Goal: Communication & Community: Answer question/provide support

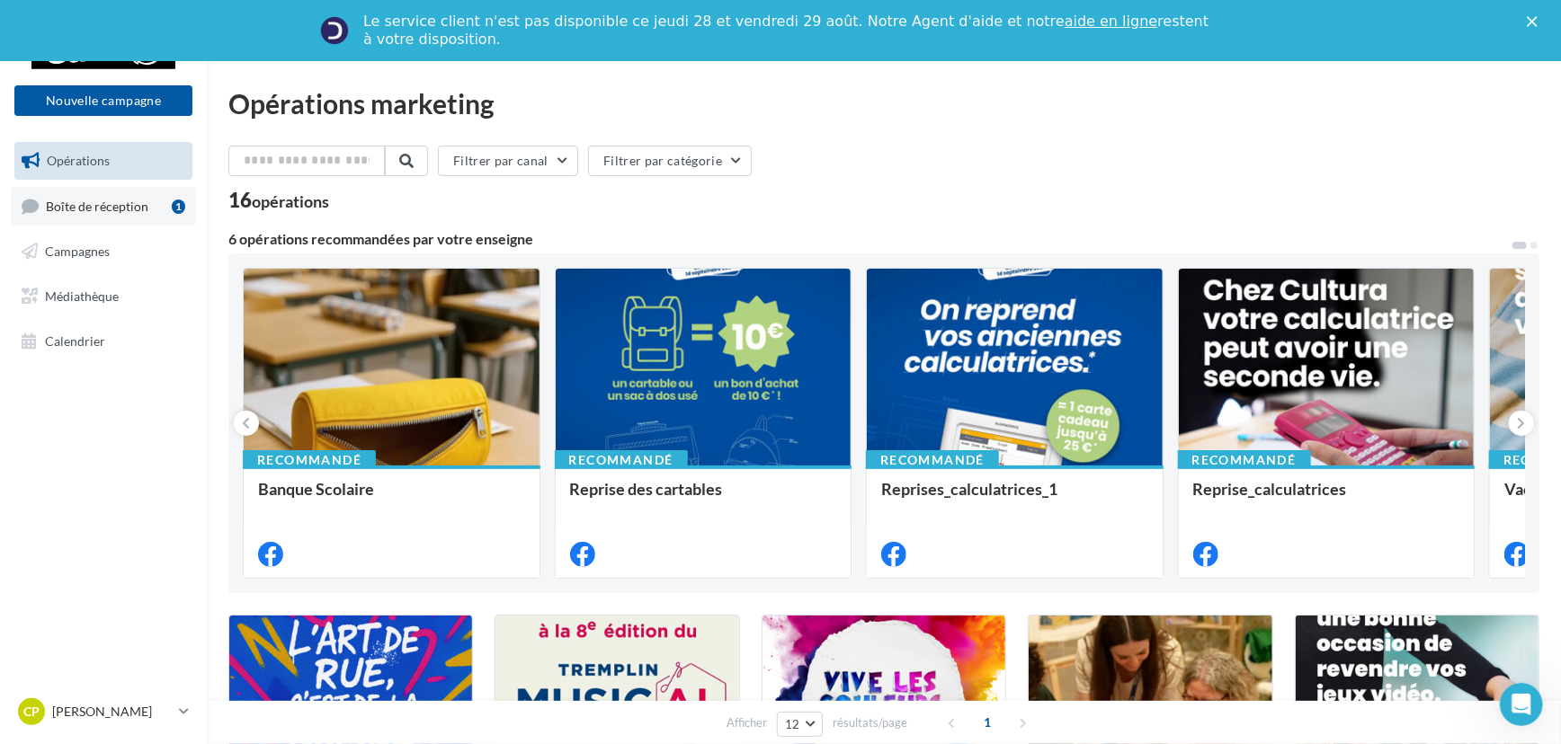
click at [55, 206] on span "Boîte de réception" at bounding box center [97, 205] width 103 height 15
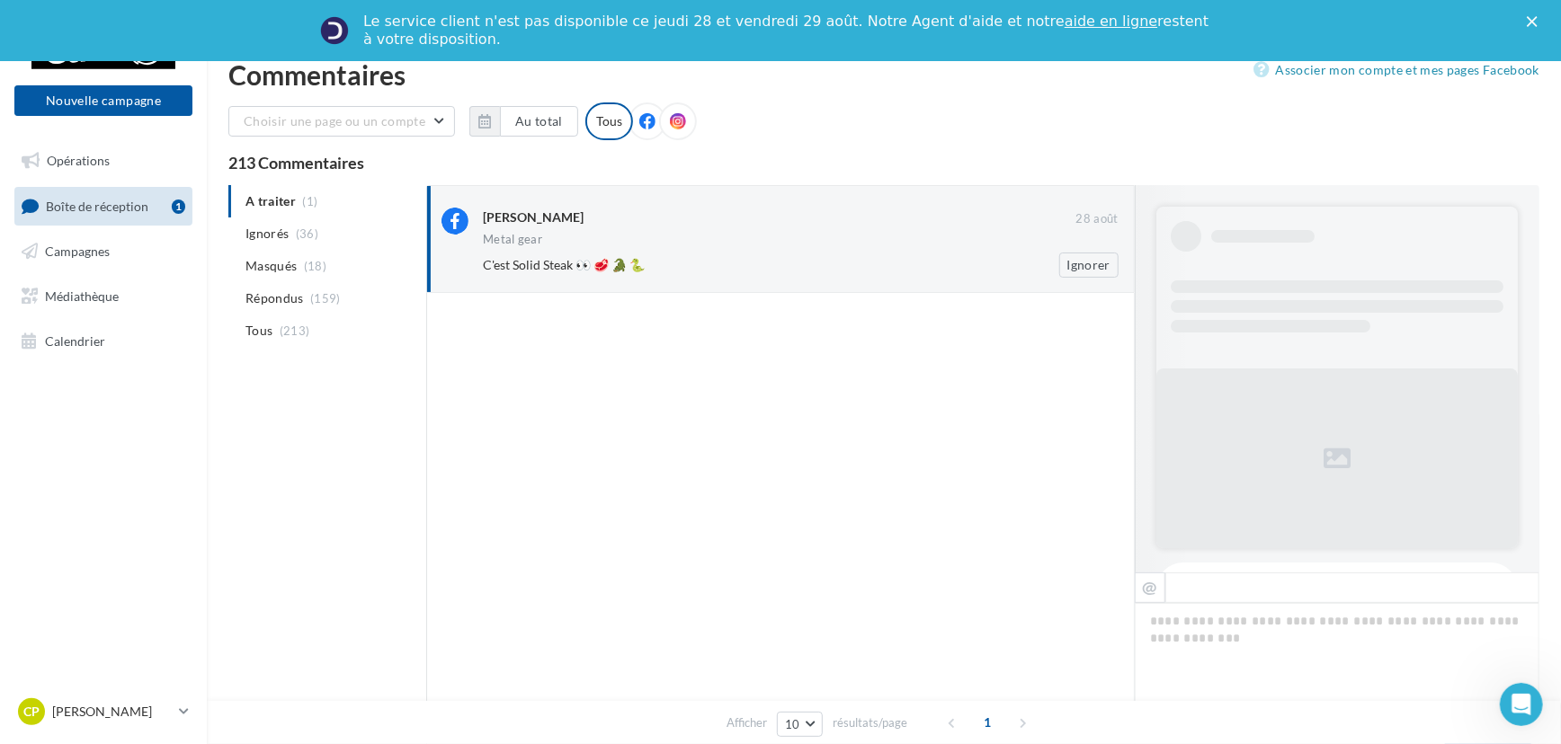
click at [581, 251] on div "[PERSON_NAME] 28 août Metal gear C'est Solid Steak 👀 🥩 🐊 🐍 Ignorer" at bounding box center [801, 243] width 636 height 70
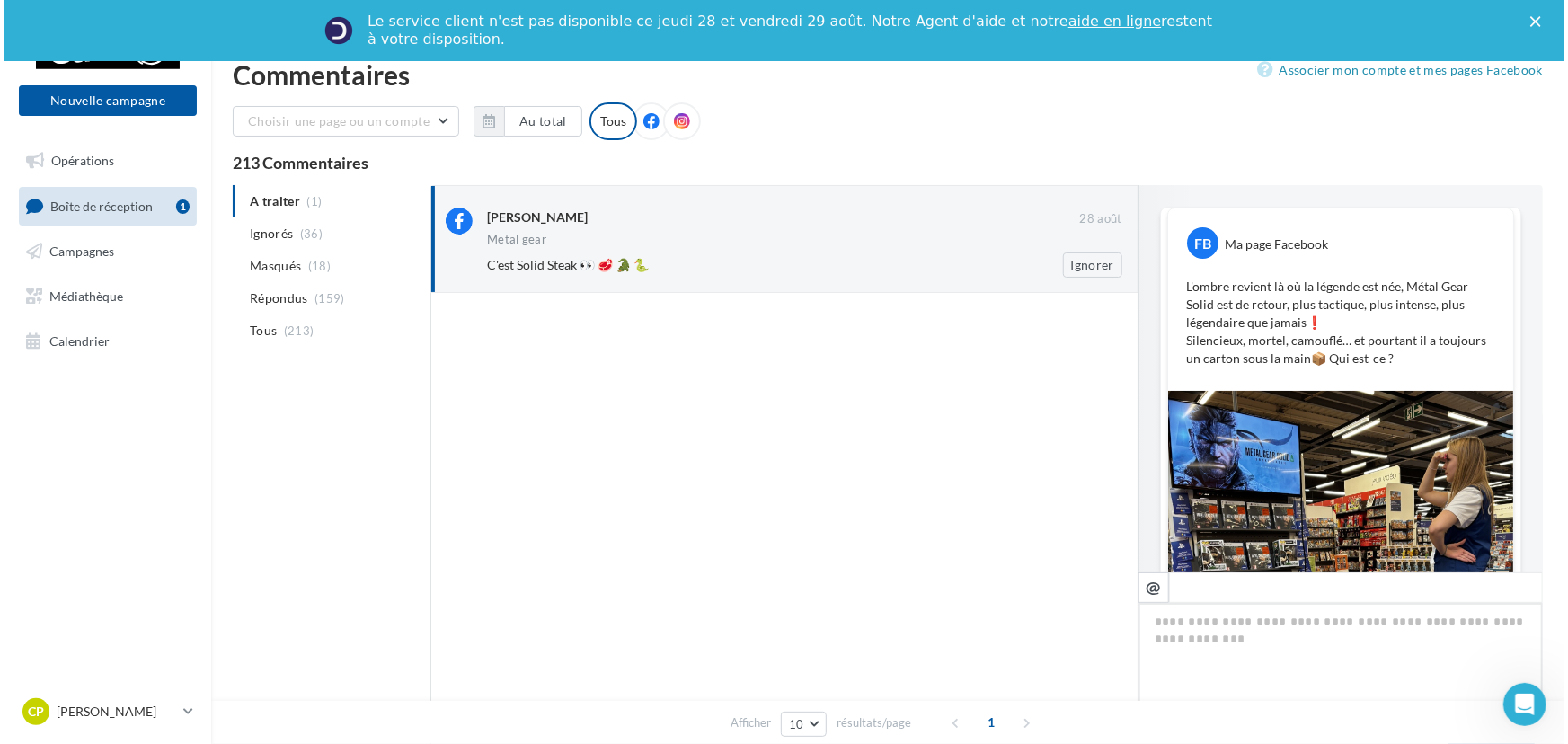
scroll to position [342, 0]
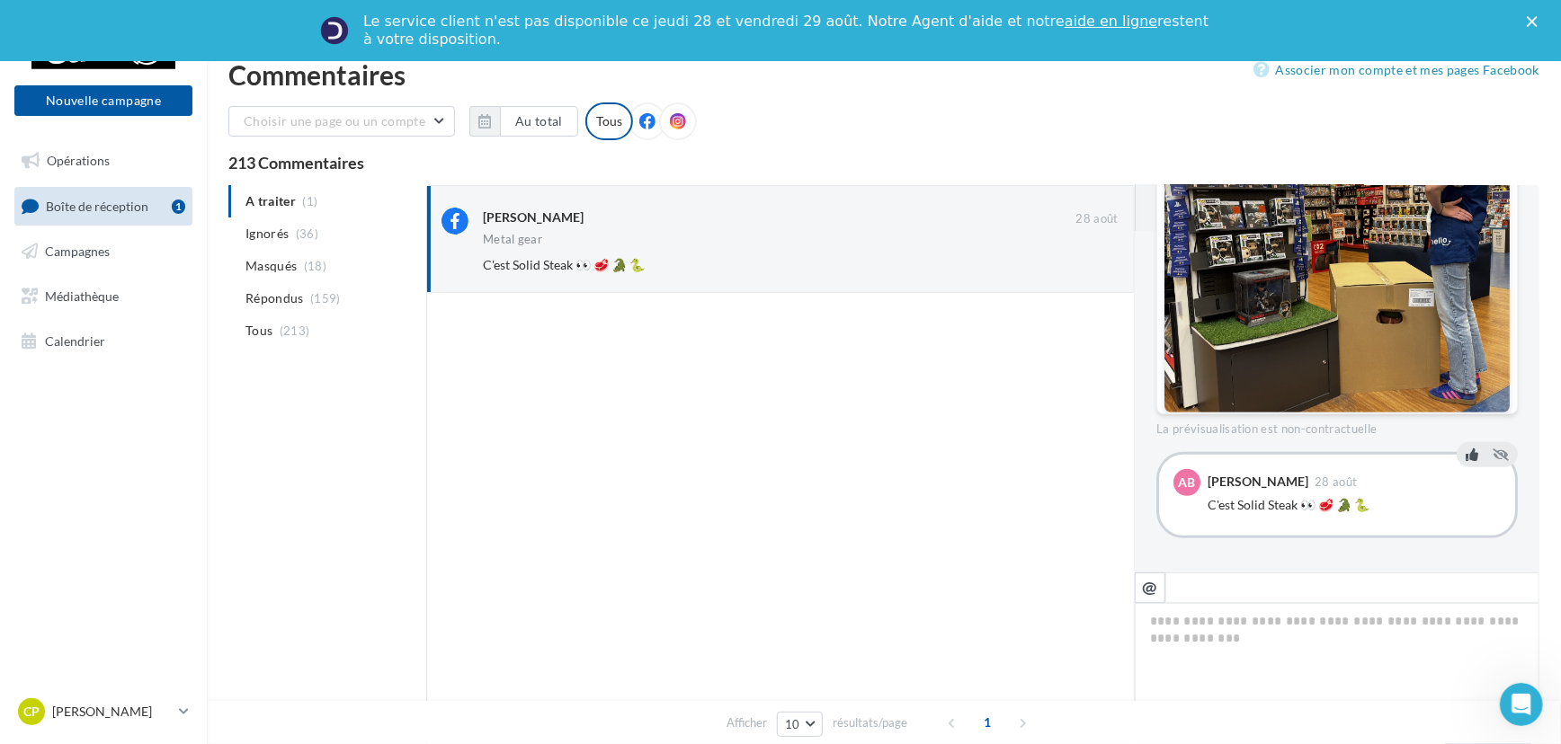
click at [1466, 458] on icon at bounding box center [1472, 454] width 13 height 13
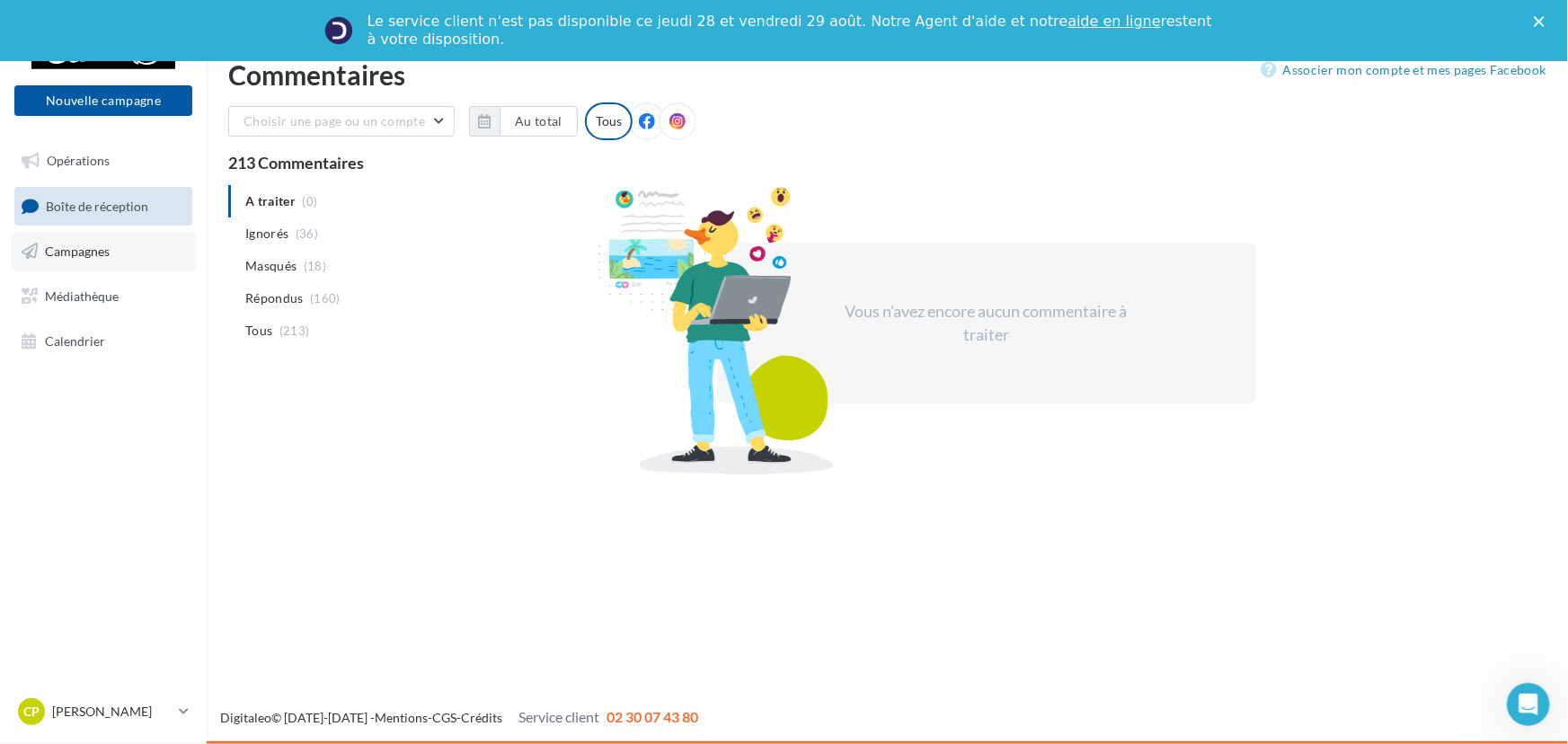
click at [84, 245] on span "Campagnes" at bounding box center [77, 251] width 65 height 15
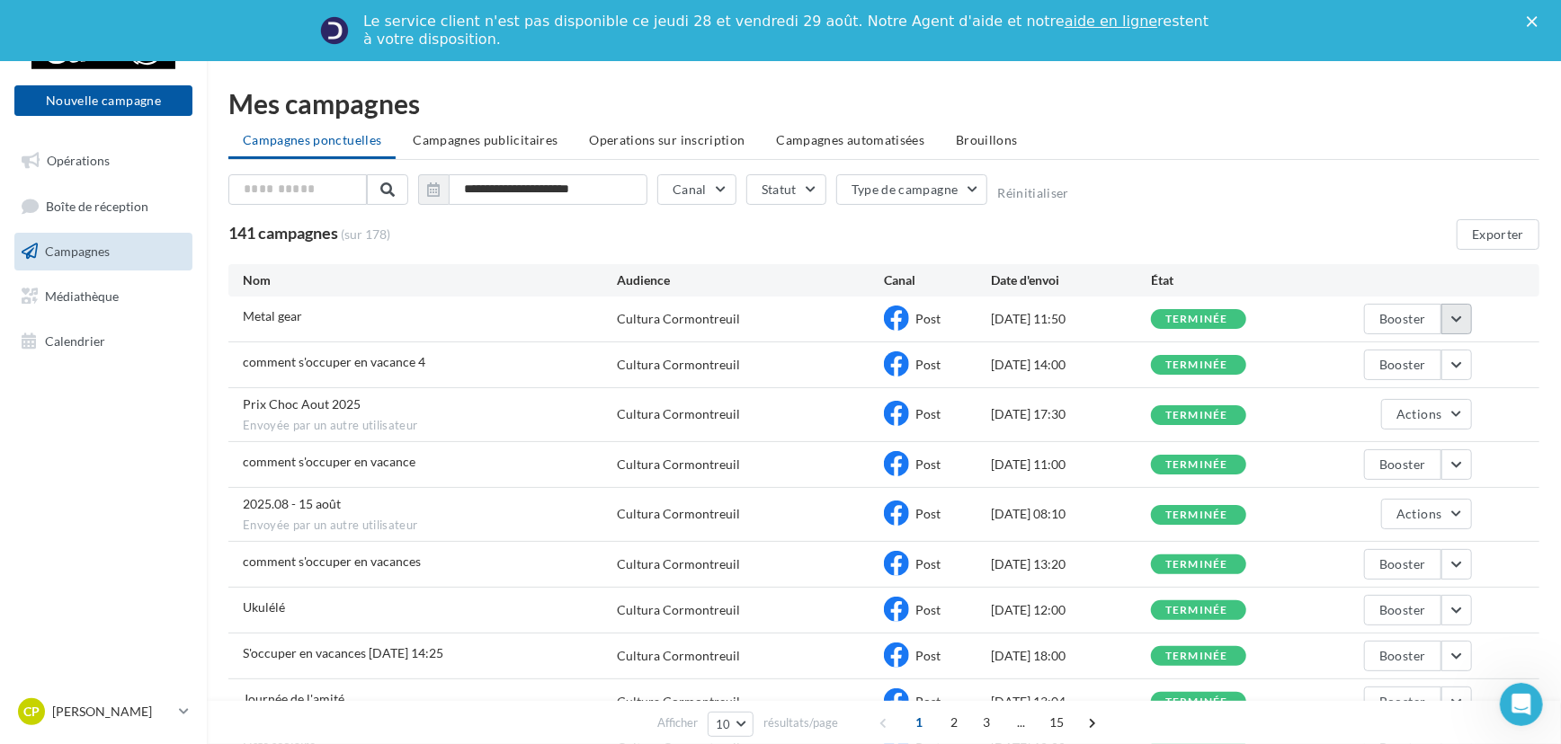
click at [1460, 328] on button "button" at bounding box center [1456, 319] width 31 height 31
click at [1419, 363] on button "Voir les résultats" at bounding box center [1382, 361] width 180 height 47
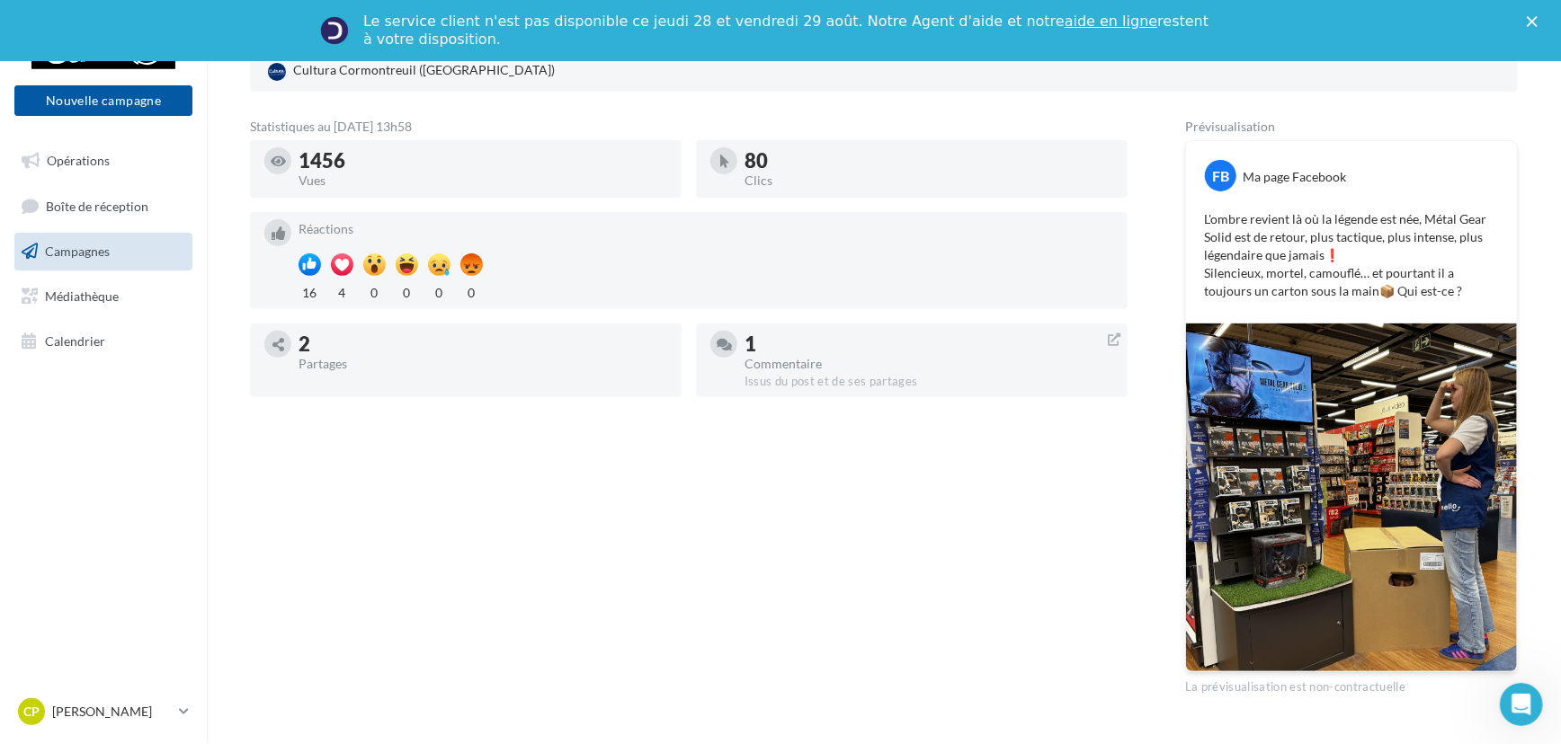
scroll to position [240, 0]
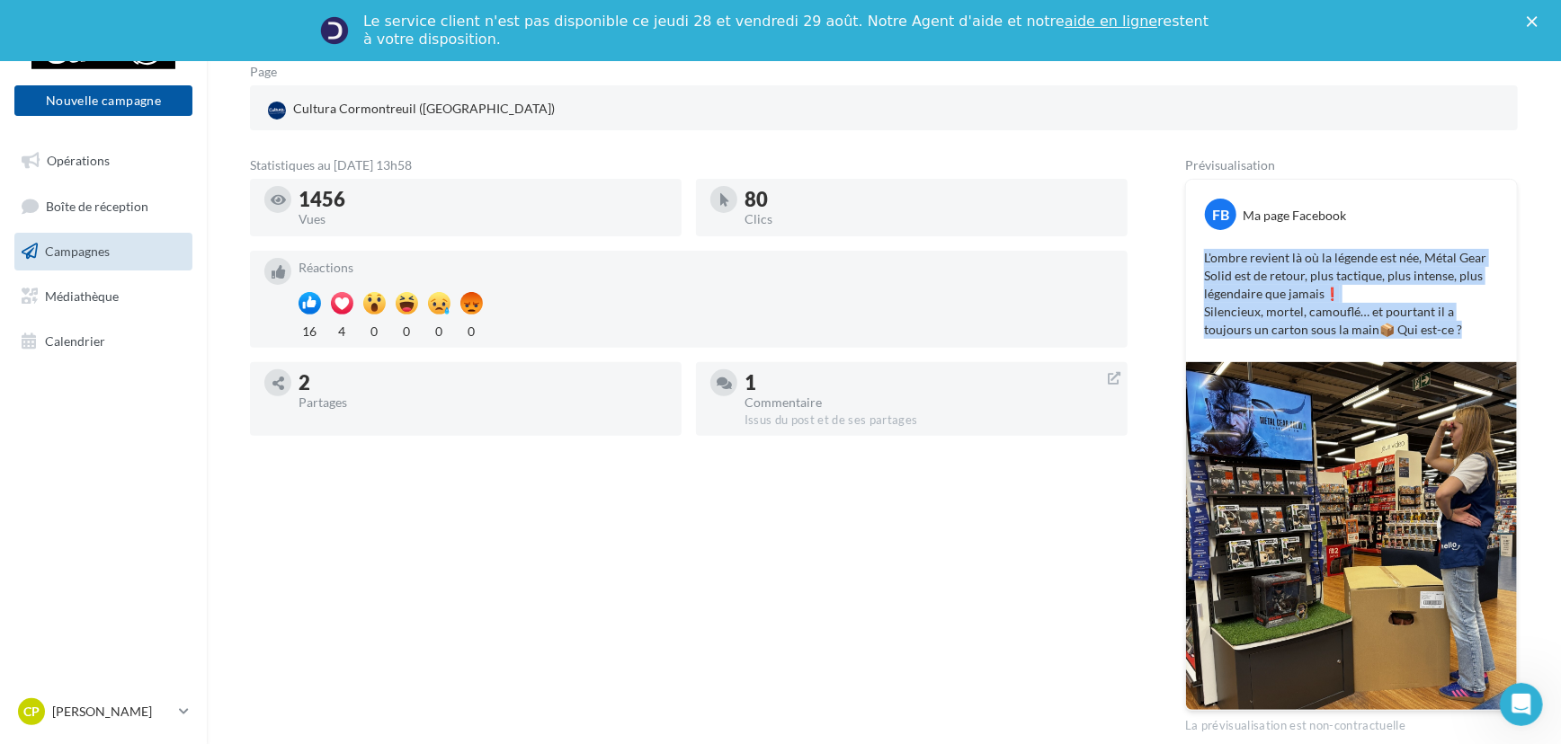
drag, startPoint x: 1205, startPoint y: 248, endPoint x: 1445, endPoint y: 330, distance: 253.6
click at [1445, 330] on div "L'ombre revient là où la légende est née, Métal Gear Solid est de retour, plus …" at bounding box center [1351, 294] width 322 height 99
click at [1437, 338] on p "L'ombre revient là où la légende est née, Métal Gear Solid est de retour, plus …" at bounding box center [1351, 294] width 295 height 90
drag, startPoint x: 1409, startPoint y: 333, endPoint x: 1206, endPoint y: 272, distance: 212.2
click at [1207, 273] on p "L'ombre revient là où la légende est née, Métal Gear Solid est de retour, plus …" at bounding box center [1351, 294] width 295 height 90
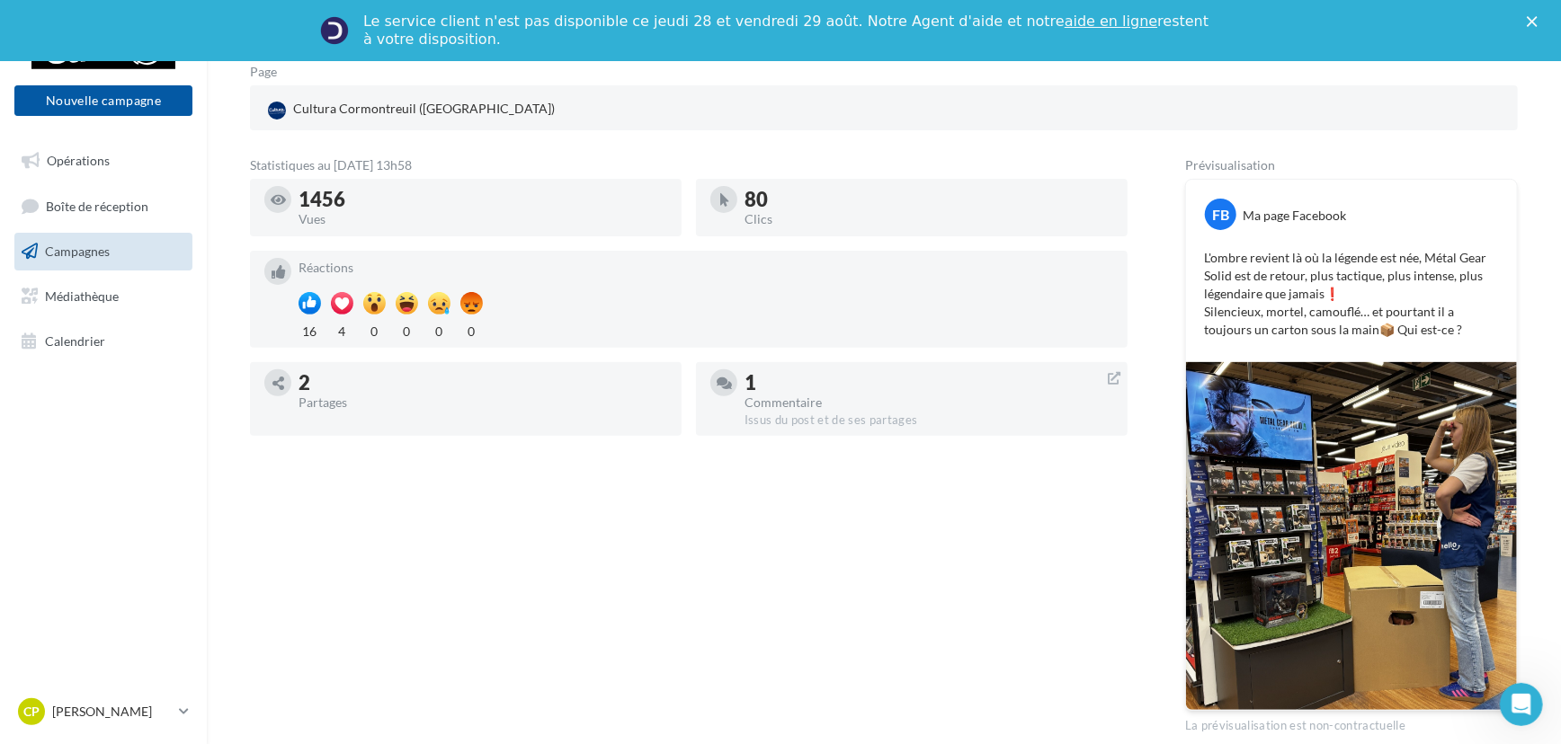
click at [1208, 254] on p "L'ombre revient là où la légende est née, Métal Gear Solid est de retour, plus …" at bounding box center [1351, 294] width 295 height 90
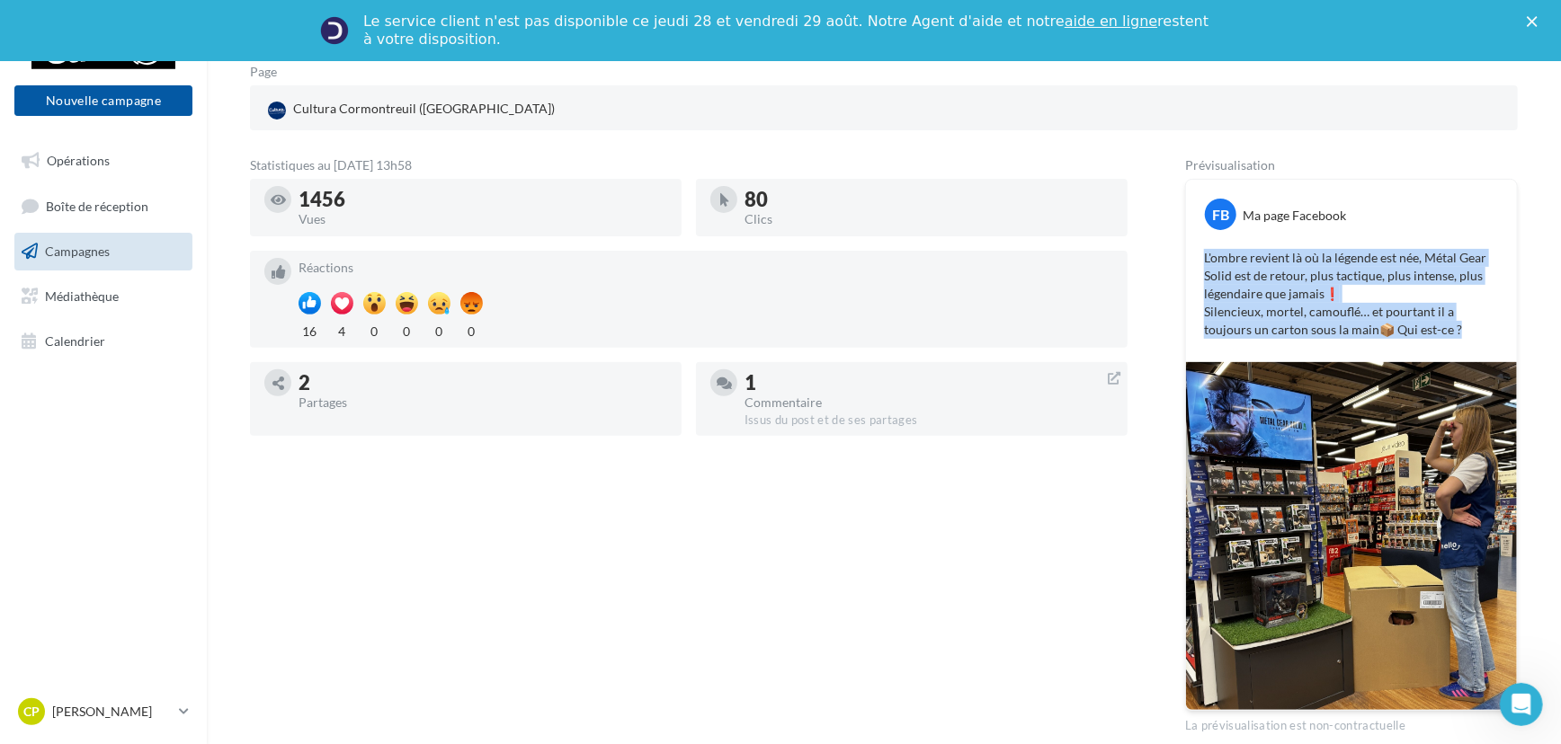
drag, startPoint x: 1204, startPoint y: 254, endPoint x: 1413, endPoint y: 325, distance: 221.2
click at [1413, 325] on p "L'ombre revient là où la légende est née, Métal Gear Solid est de retour, plus …" at bounding box center [1351, 294] width 295 height 90
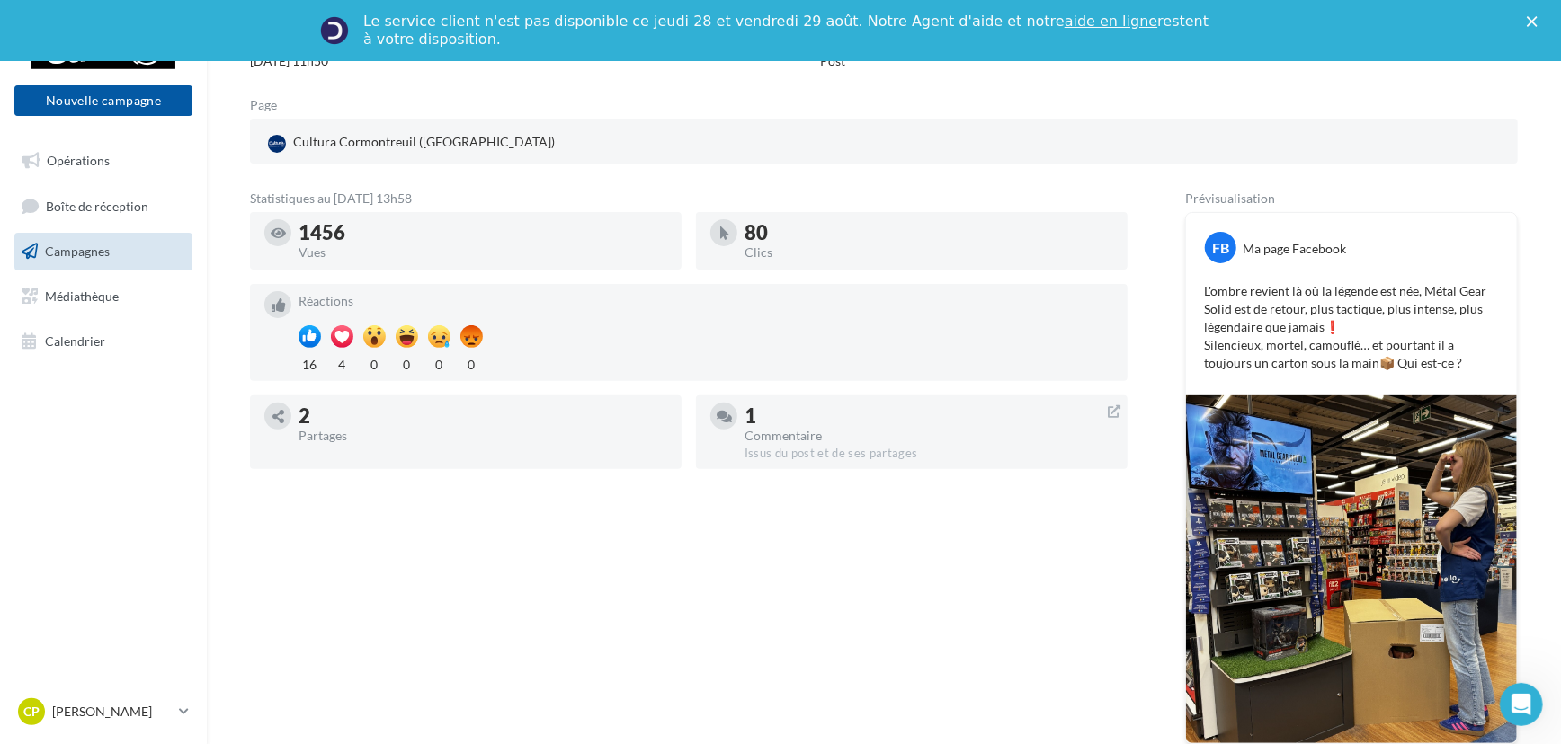
scroll to position [245, 0]
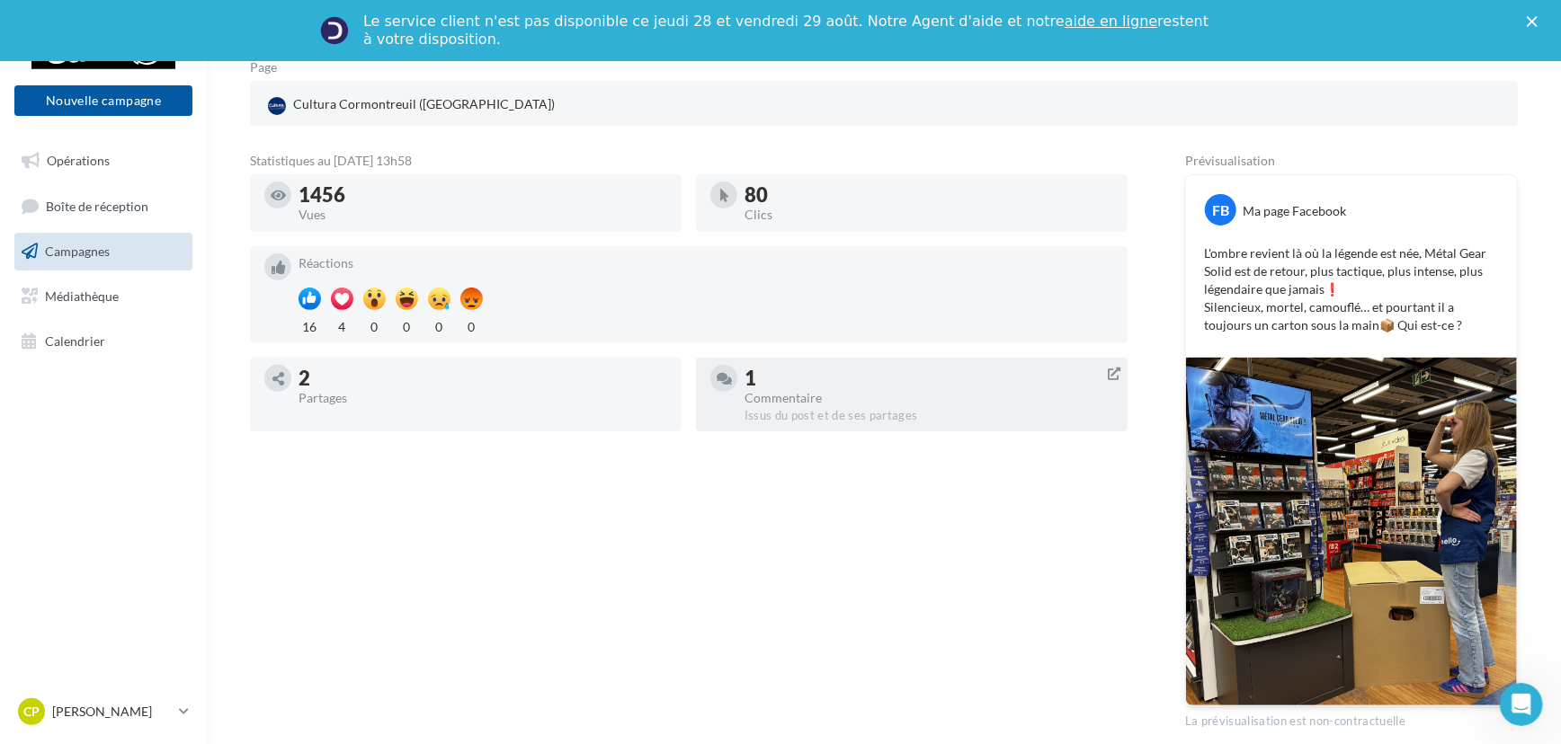
click at [817, 404] on div "Commentaire" at bounding box center [928, 398] width 369 height 13
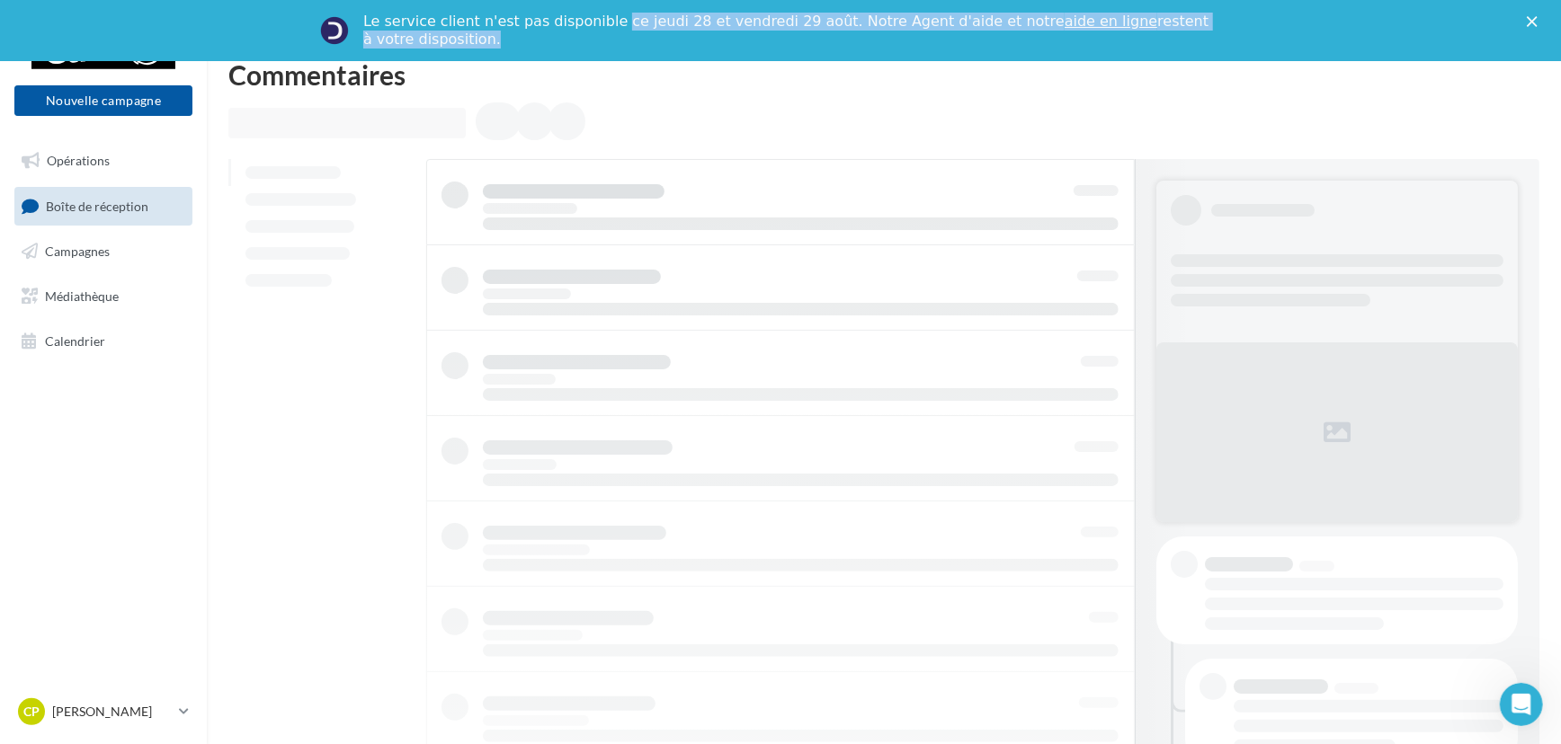
drag, startPoint x: 602, startPoint y: 22, endPoint x: 786, endPoint y: 31, distance: 184.6
click at [786, 31] on div "Le service client n'est pas disponible [DATE][DATE] et [DATE] Notre Agent d'aid…" at bounding box center [787, 31] width 849 height 36
